Goal: Find specific page/section: Find specific page/section

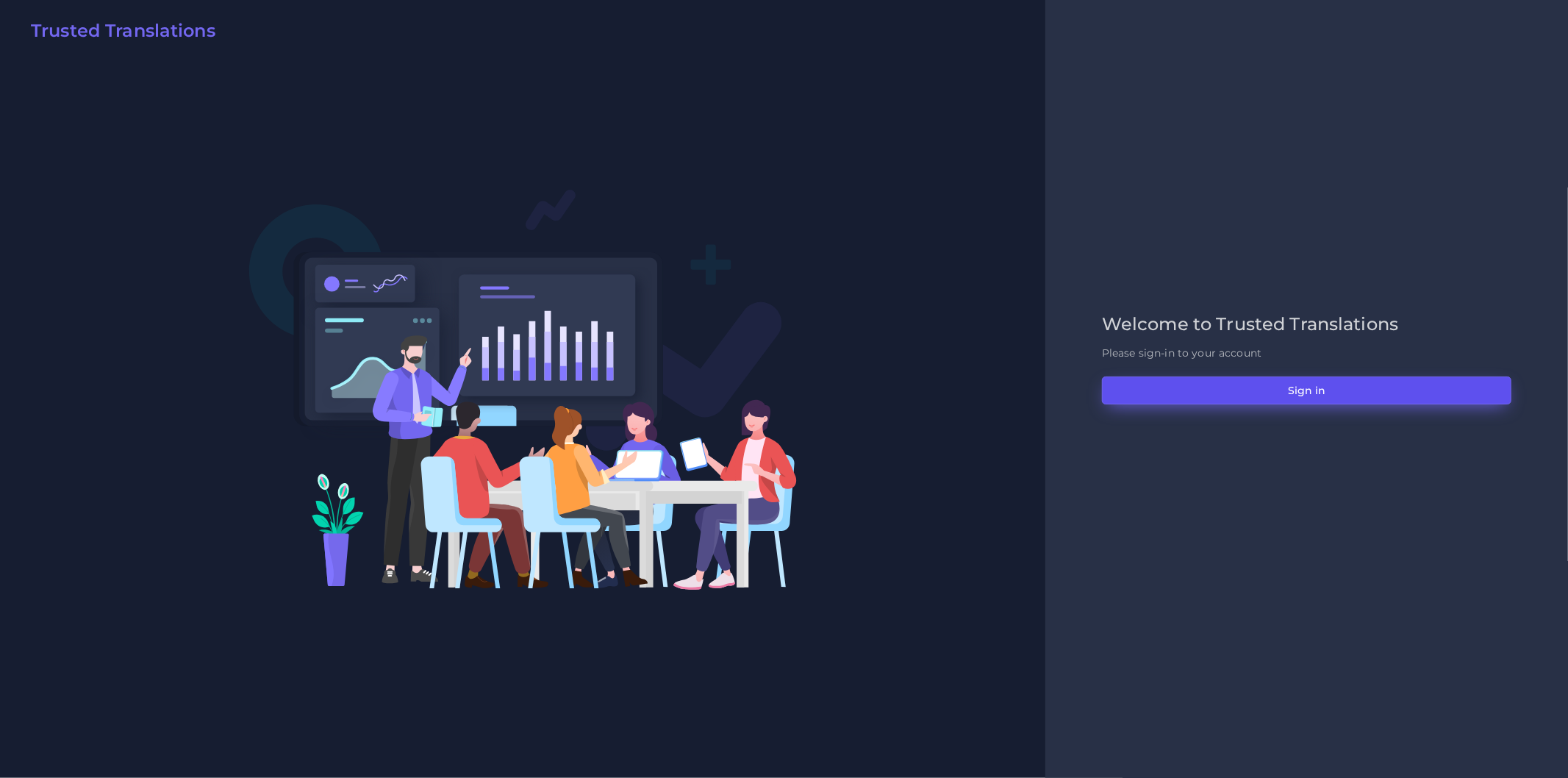
click at [1180, 377] on button "Sign in" at bounding box center [1307, 390] width 409 height 28
